Goal: Task Accomplishment & Management: Complete application form

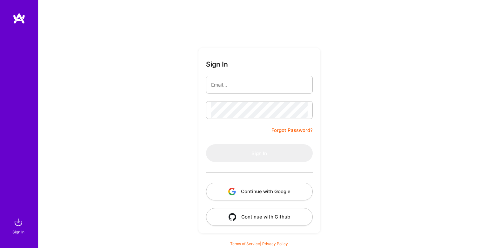
click at [271, 199] on button "Continue with Google" at bounding box center [259, 192] width 107 height 18
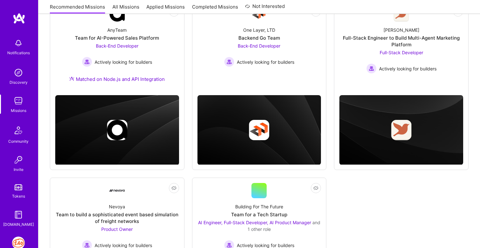
scroll to position [107, 0]
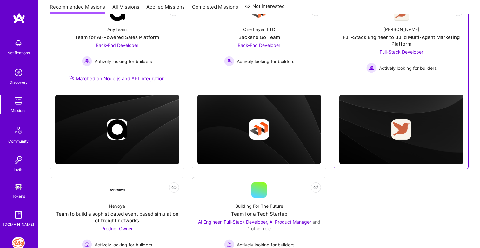
click at [413, 52] on span "Full-Stack Developer" at bounding box center [400, 51] width 43 height 5
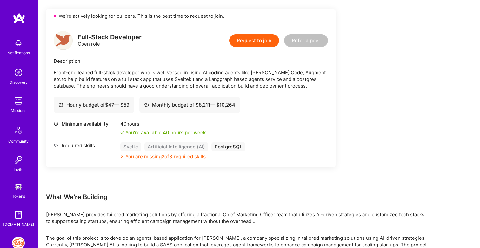
scroll to position [141, 0]
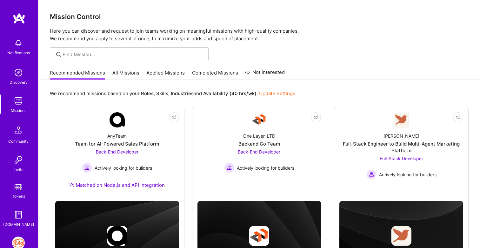
click at [122, 74] on link "All Missions" at bounding box center [125, 74] width 27 height 10
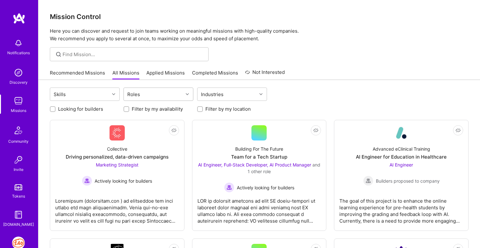
click at [160, 90] on div "Roles" at bounding box center [153, 94] width 59 height 13
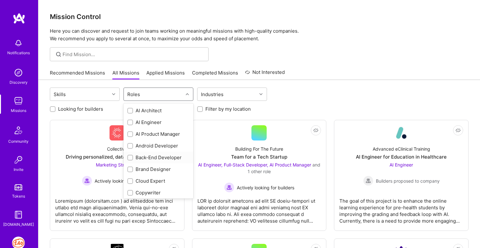
click at [130, 159] on input "checkbox" at bounding box center [130, 158] width 4 height 4
checkbox input "true"
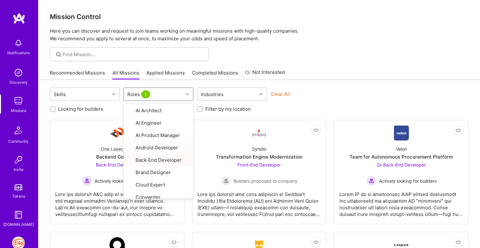
click at [379, 101] on div "Skills option Back-End Developer, selected. option Android Developer focused, 4…" at bounding box center [259, 95] width 418 height 15
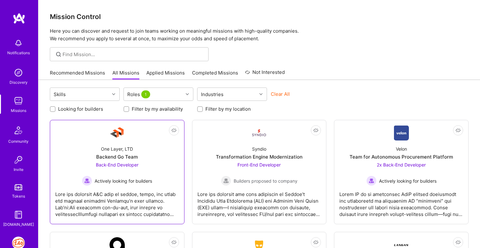
click at [178, 173] on div "One Layer, LTD Backend Go Team Back-End Developer Actively looking for builders" at bounding box center [117, 163] width 124 height 45
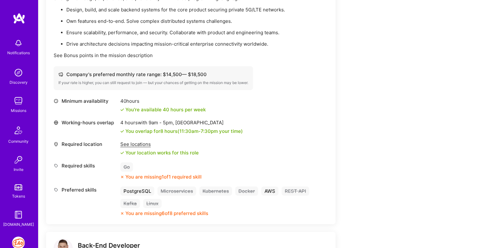
scroll to position [186, 0]
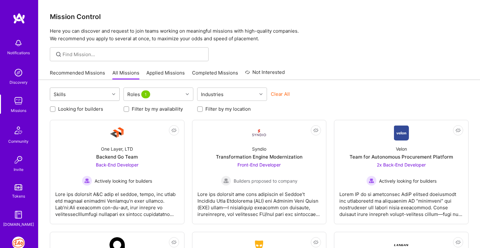
click at [113, 94] on icon at bounding box center [113, 94] width 3 height 3
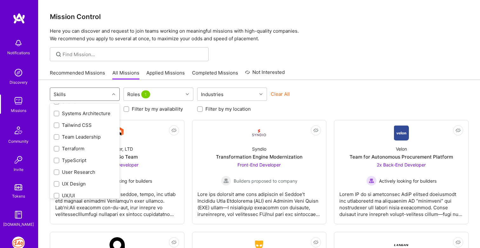
scroll to position [727, 0]
click at [56, 161] on input "checkbox" at bounding box center [57, 160] width 4 height 4
checkbox input "true"
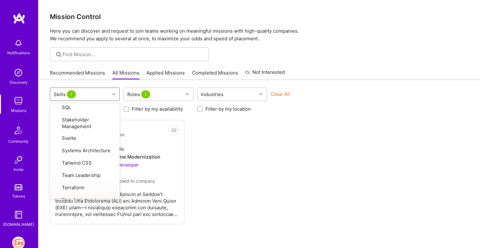
click at [225, 186] on div "Not Interested Syndio Transformation Engine Modernization Front-End Developer B…" at bounding box center [259, 172] width 418 height 104
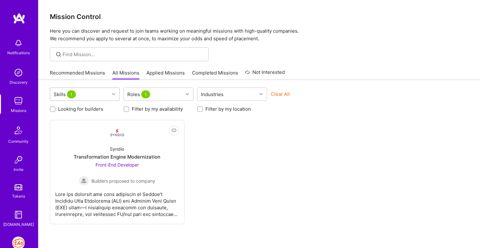
click at [83, 95] on div "Skills 1" at bounding box center [79, 94] width 59 height 13
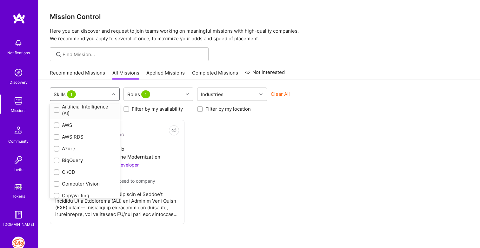
scroll to position [62, 0]
click at [58, 136] on input "checkbox" at bounding box center [57, 138] width 4 height 4
checkbox input "true"
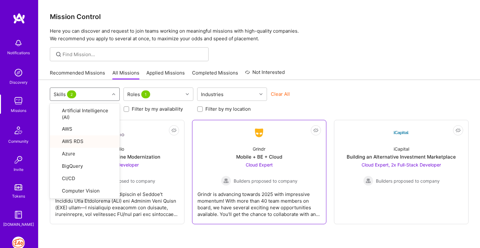
click at [293, 194] on div "Grindr is advancing towards 2025 with impressive momentum! With more than 40 te…" at bounding box center [259, 202] width 124 height 32
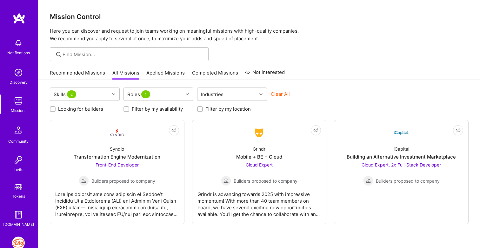
scroll to position [30, 0]
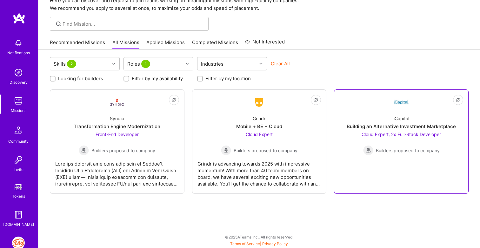
click at [382, 134] on span "Cloud Expert, 2x Full-Stack Developer" at bounding box center [400, 134] width 79 height 5
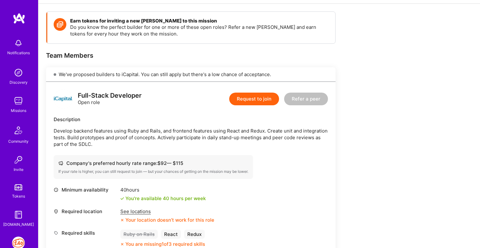
scroll to position [100, 0]
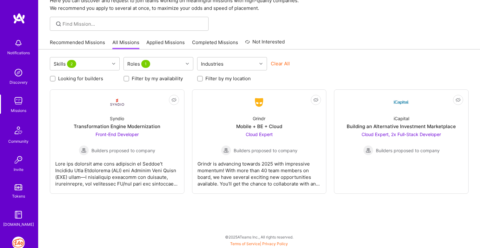
scroll to position [30, 0]
click at [97, 65] on div "Skills 2" at bounding box center [79, 63] width 59 height 13
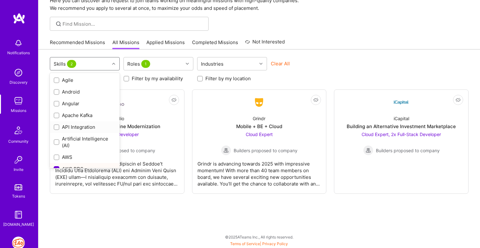
click at [57, 128] on input "checkbox" at bounding box center [57, 127] width 4 height 4
checkbox input "true"
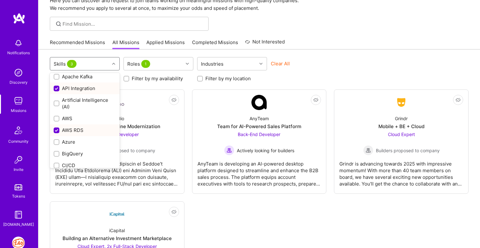
scroll to position [39, 0]
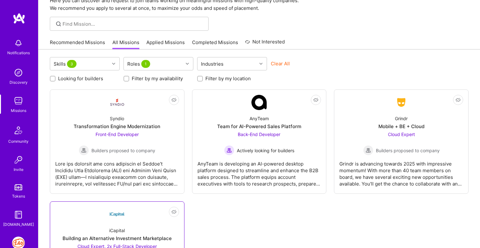
click at [157, 226] on div "iCapital Building an Alternative Investment Marketplace Cloud Expert, 2x Full-S…" at bounding box center [117, 244] width 124 height 45
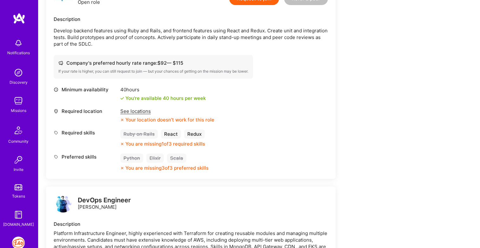
scroll to position [191, 0]
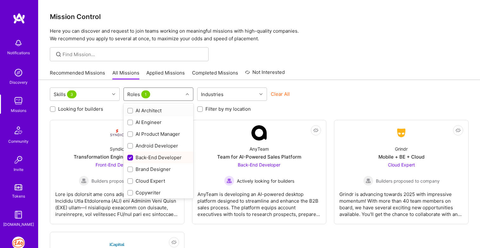
click at [136, 95] on div "Roles 1" at bounding box center [139, 94] width 27 height 9
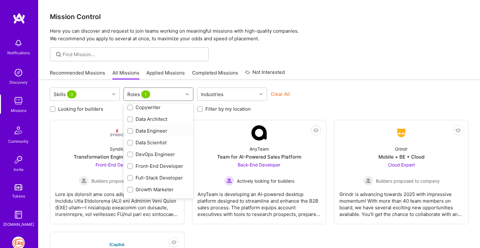
scroll to position [86, 0]
click at [130, 177] on input "checkbox" at bounding box center [130, 177] width 4 height 4
checkbox input "true"
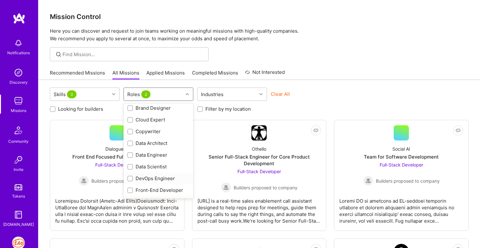
scroll to position [0, 0]
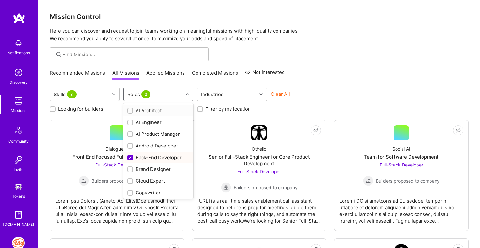
click at [130, 109] on input "checkbox" at bounding box center [130, 111] width 4 height 4
click at [131, 109] on input "checkbox" at bounding box center [131, 111] width 6 height 6
checkbox input "false"
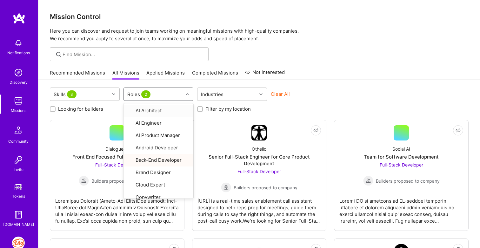
click at [298, 102] on div "Skills 3 option AI Architect, deselected. option AI Architect focused, 1 of 29.…" at bounding box center [259, 100] width 418 height 25
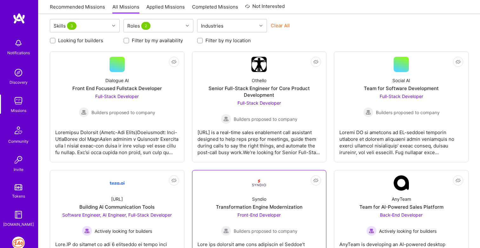
scroll to position [15, 0]
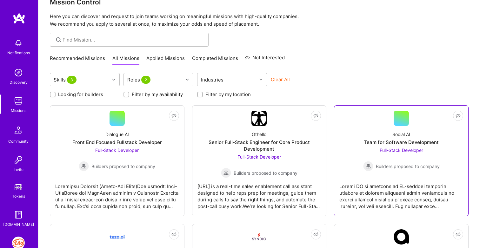
click at [413, 149] on span "Full-Stack Developer" at bounding box center [400, 149] width 43 height 5
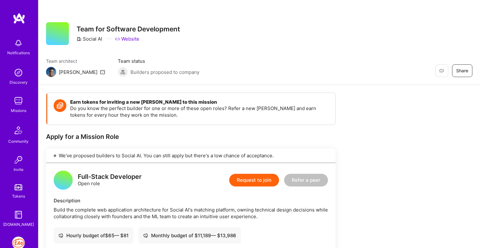
click at [276, 179] on button "Request to join" at bounding box center [254, 180] width 50 height 13
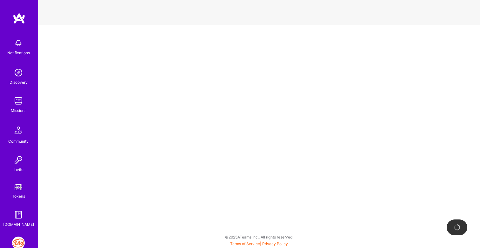
select select "IN"
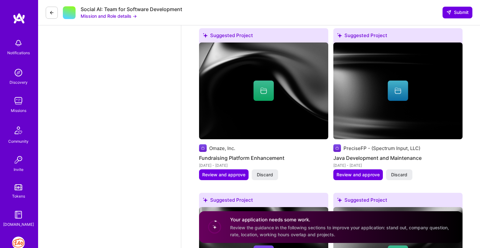
scroll to position [1095, 0]
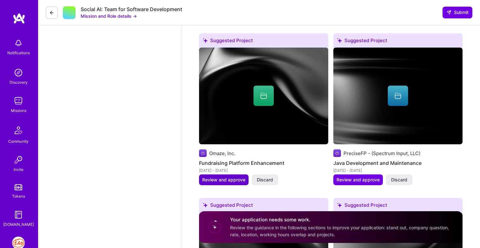
click at [236, 177] on span "Review and approve" at bounding box center [223, 180] width 43 height 6
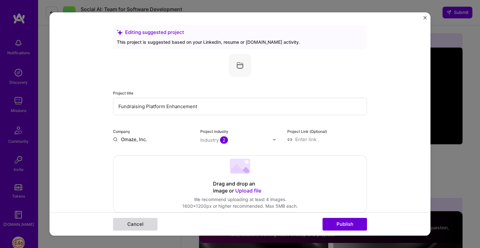
click at [137, 226] on button "Cancel" at bounding box center [135, 224] width 44 height 13
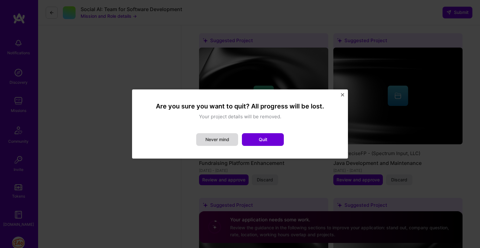
click at [228, 139] on button "Never mind" at bounding box center [217, 139] width 42 height 13
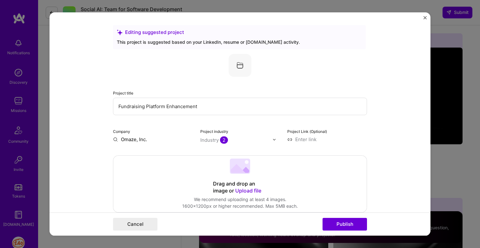
scroll to position [2, 0]
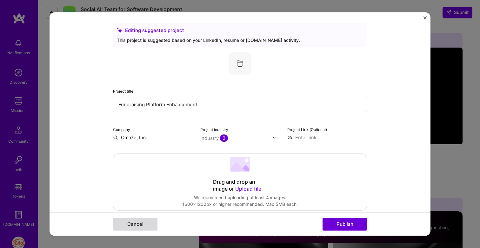
click at [156, 229] on button "Cancel" at bounding box center [135, 224] width 44 height 13
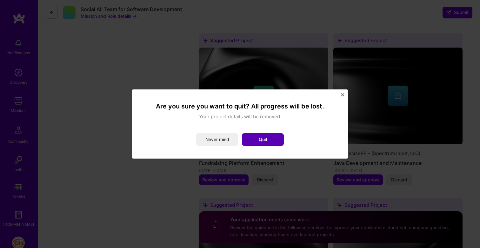
click at [272, 136] on button "Quit" at bounding box center [263, 139] width 42 height 13
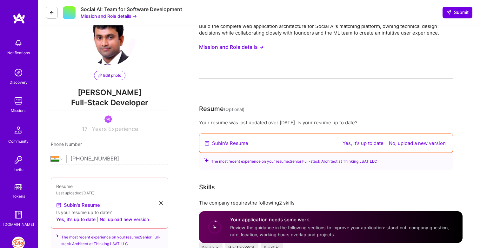
scroll to position [0, 0]
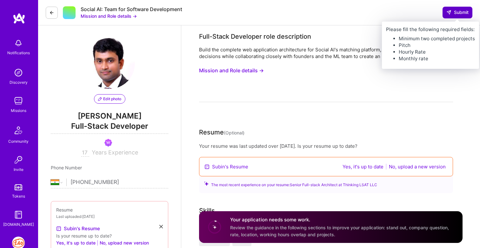
click at [448, 15] on icon at bounding box center [448, 12] width 5 height 5
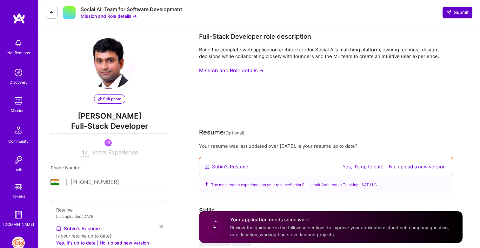
click at [456, 12] on span "Submit" at bounding box center [457, 12] width 22 height 6
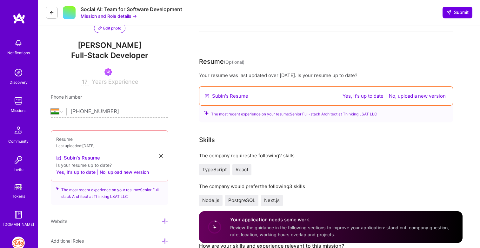
scroll to position [70, 0]
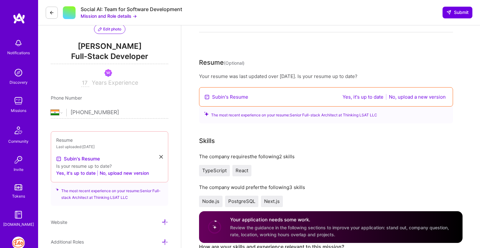
click at [85, 85] on input "17" at bounding box center [85, 83] width 8 height 8
type input "1"
type input "20"
click at [128, 107] on input "[PHONE_NUMBER]" at bounding box center [119, 112] width 98 height 18
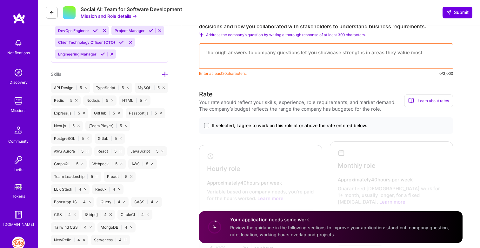
scroll to position [417, 0]
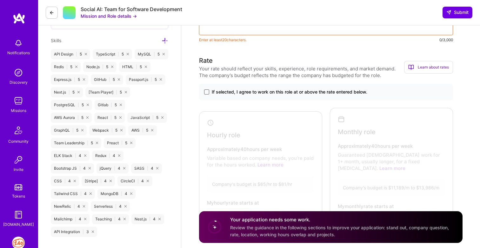
click at [206, 93] on span at bounding box center [206, 91] width 5 height 5
click at [0, 0] on input "If selected, I agree to work on this role at or above the rate entered below." at bounding box center [0, 0] width 0 height 0
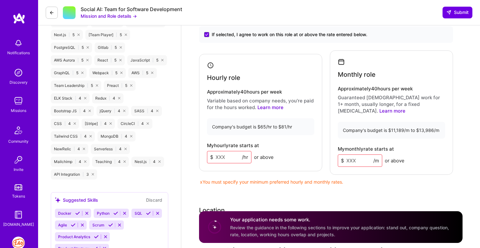
scroll to position [475, 0]
click at [236, 158] on input at bounding box center [229, 157] width 44 height 12
type input "80"
click at [283, 192] on div "Rate Your rate should reflect your skills, experience, role requirements, and m…" at bounding box center [330, 176] width 263 height 357
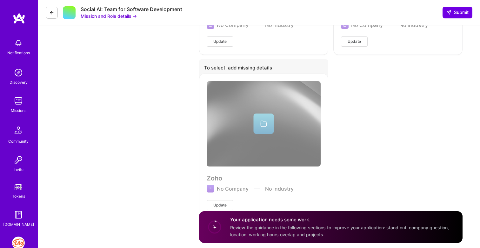
scroll to position [2402, 0]
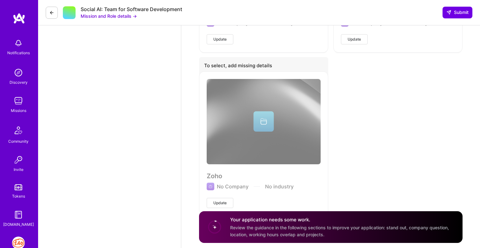
click at [51, 10] on icon at bounding box center [51, 12] width 5 height 5
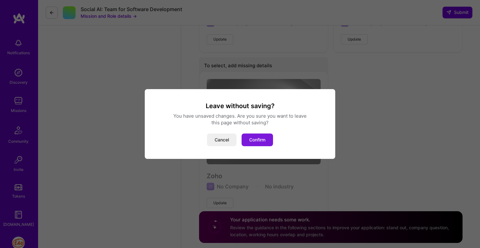
click at [259, 139] on button "Confirm" at bounding box center [256, 140] width 31 height 13
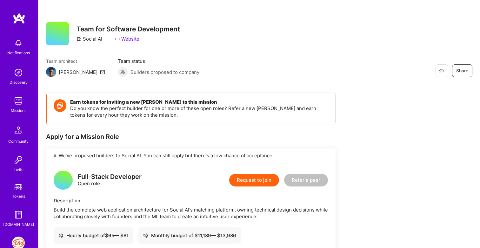
click at [63, 73] on div "[PERSON_NAME]" at bounding box center [78, 72] width 39 height 7
click at [55, 73] on img at bounding box center [51, 72] width 10 height 10
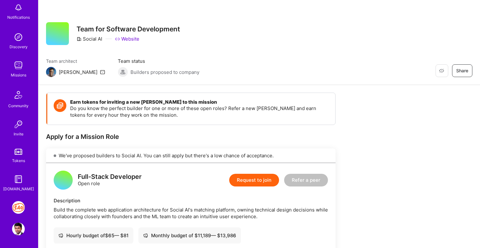
click at [19, 235] on img at bounding box center [18, 229] width 13 height 13
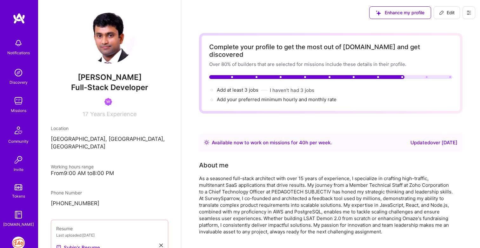
click at [85, 113] on span "17" at bounding box center [85, 114] width 6 height 7
click at [93, 115] on span "Years Experience" at bounding box center [113, 114] width 46 height 7
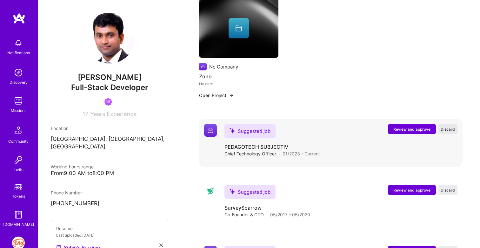
click at [447, 124] on button "Discard" at bounding box center [447, 129] width 19 height 10
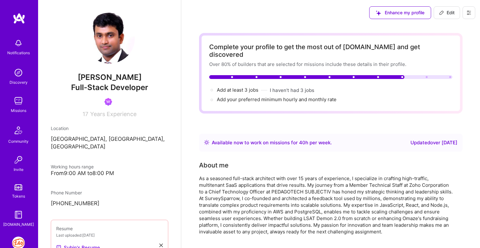
click at [441, 13] on icon at bounding box center [441, 12] width 5 height 5
select select "IN"
select select "Right Now"
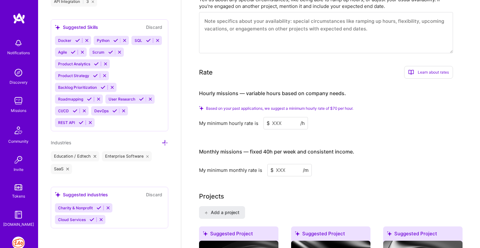
scroll to position [336, 0]
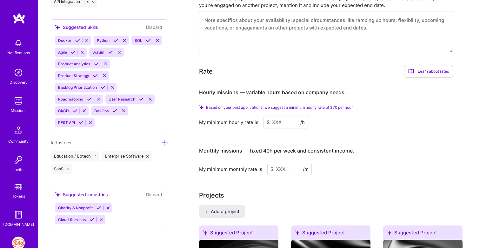
click at [292, 116] on input at bounding box center [285, 122] width 44 height 12
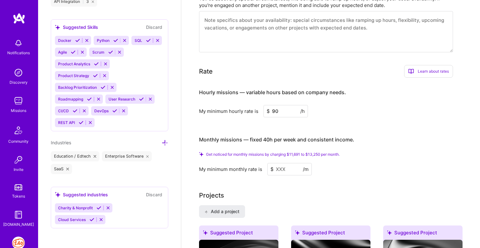
type input "90"
click at [297, 163] on input at bounding box center [289, 169] width 44 height 12
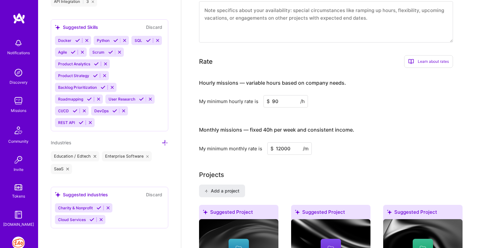
click at [279, 142] on input "12000" at bounding box center [289, 148] width 44 height 12
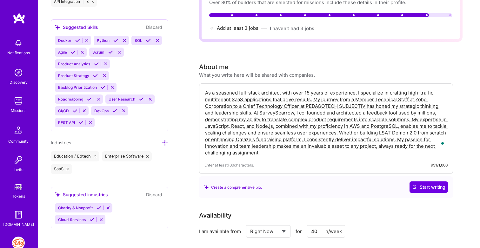
scroll to position [0, 0]
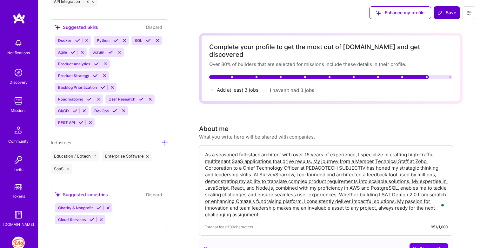
type input "14000"
click at [457, 12] on button "Save" at bounding box center [446, 12] width 26 height 13
click at [455, 12] on span "Save" at bounding box center [446, 13] width 19 height 6
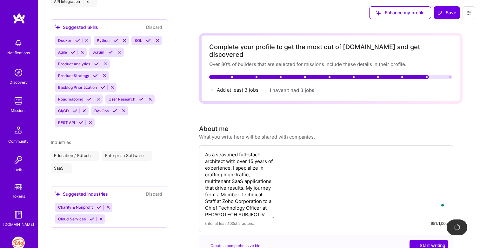
scroll to position [483, 0]
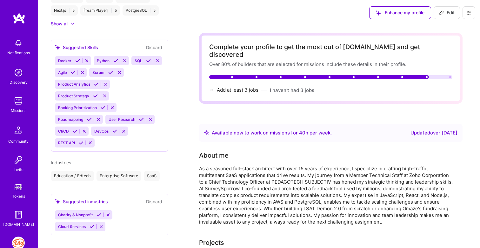
click at [19, 244] on img at bounding box center [18, 243] width 13 height 13
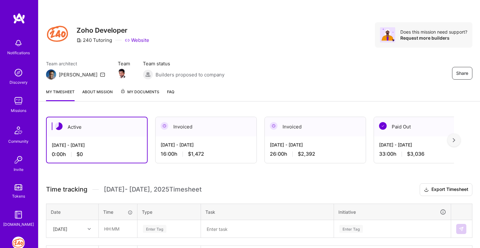
click at [455, 139] on div at bounding box center [453, 140] width 13 height 13
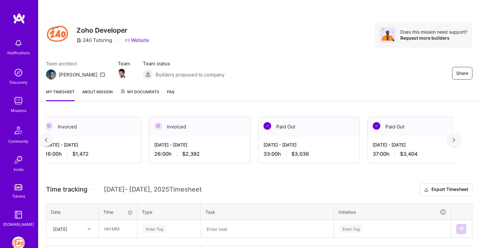
click at [455, 139] on div at bounding box center [453, 140] width 13 height 13
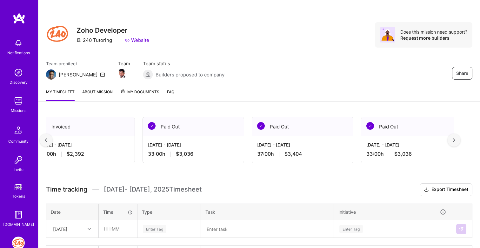
click at [455, 139] on div at bounding box center [453, 140] width 13 height 13
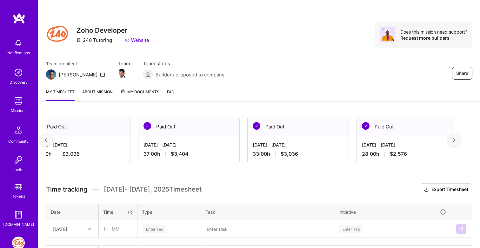
click at [455, 139] on div at bounding box center [453, 140] width 13 height 13
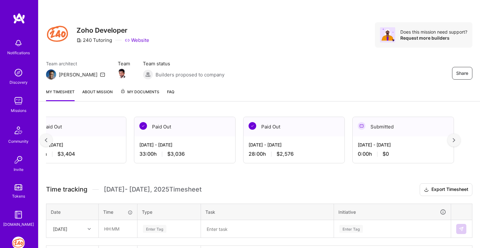
scroll to position [0, 462]
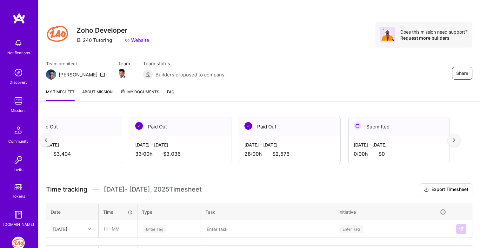
click at [455, 139] on div at bounding box center [453, 140] width 13 height 13
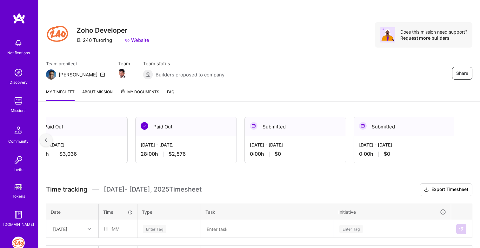
scroll to position [0, 567]
click at [455, 139] on div "Active [DATE] - [DATE] 0:00 h $0 Invoiced [DATE] - [DATE] 16:00 h $1,472 Invoic…" at bounding box center [258, 201] width 441 height 185
click at [48, 141] on div at bounding box center [46, 140] width 13 height 13
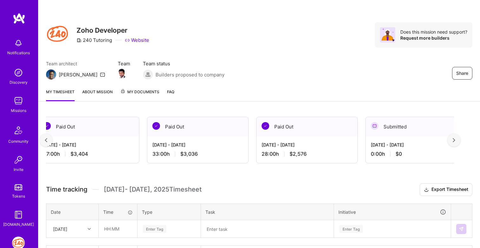
click at [48, 141] on div at bounding box center [46, 140] width 13 height 13
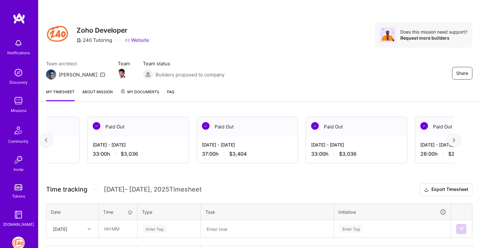
click at [48, 141] on div at bounding box center [46, 140] width 13 height 13
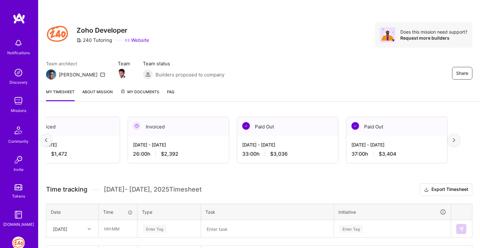
scroll to position [0, 115]
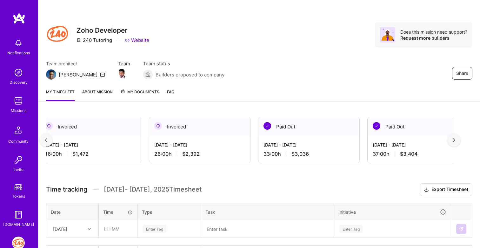
click at [48, 141] on div at bounding box center [46, 140] width 13 height 13
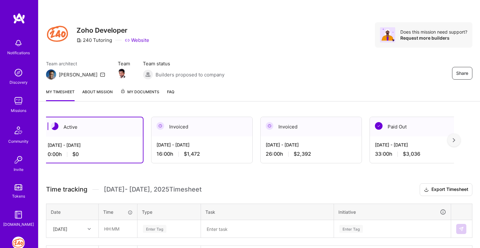
scroll to position [0, 0]
